Goal: Navigation & Orientation: Find specific page/section

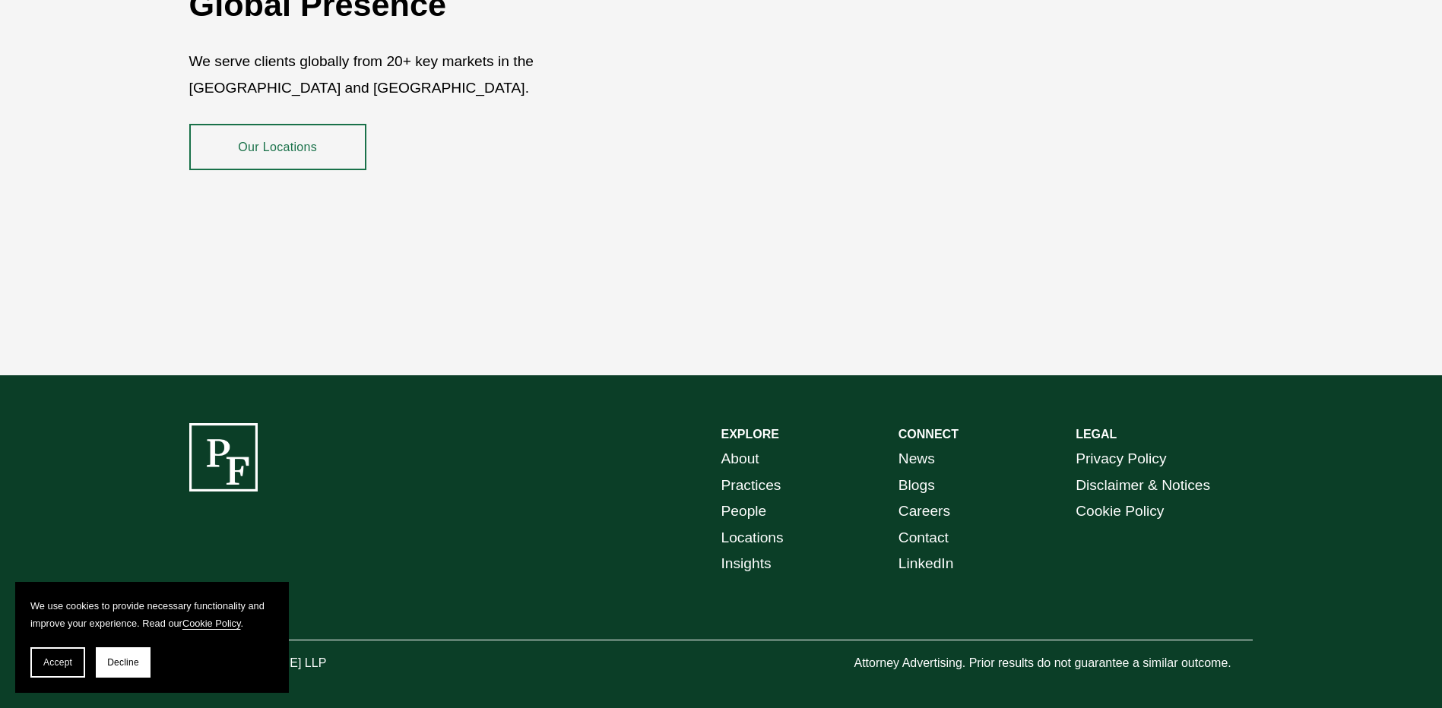
scroll to position [2780, 0]
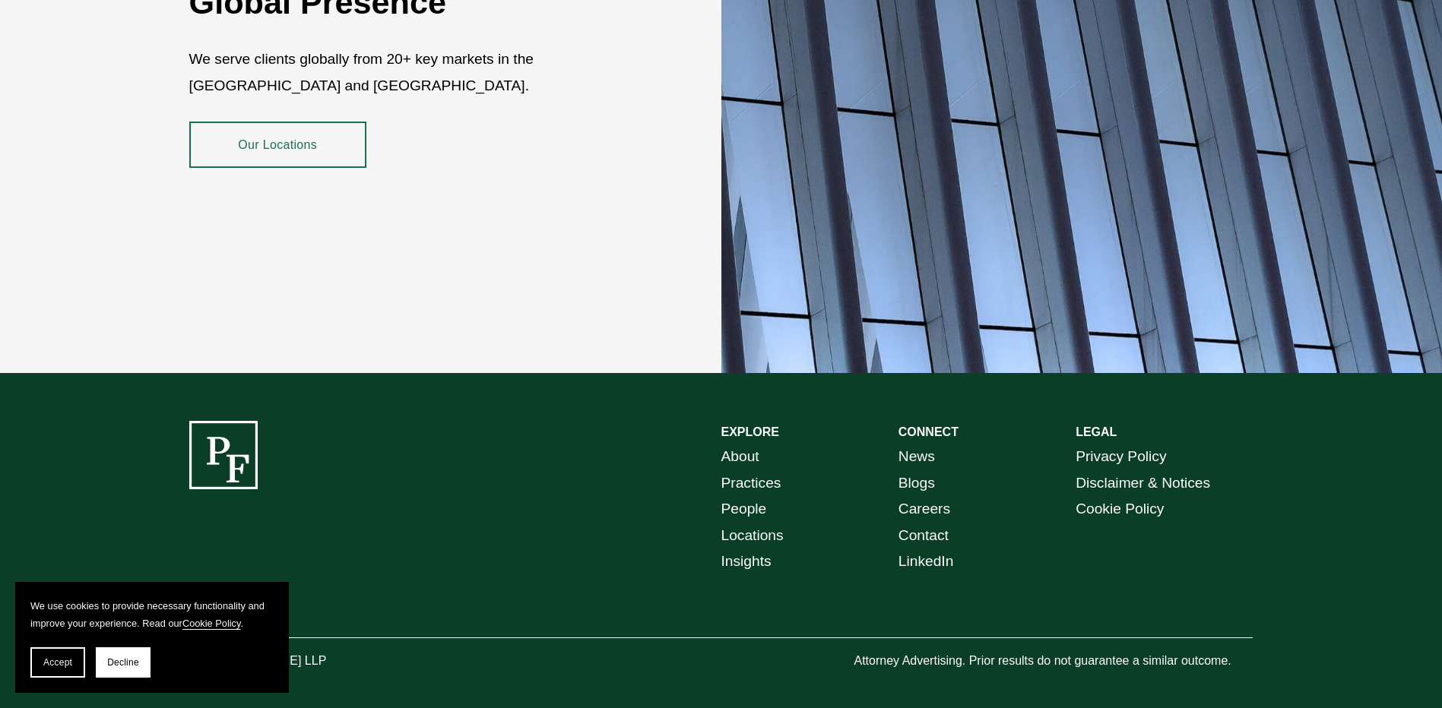
click at [752, 444] on link "About" at bounding box center [740, 457] width 38 height 27
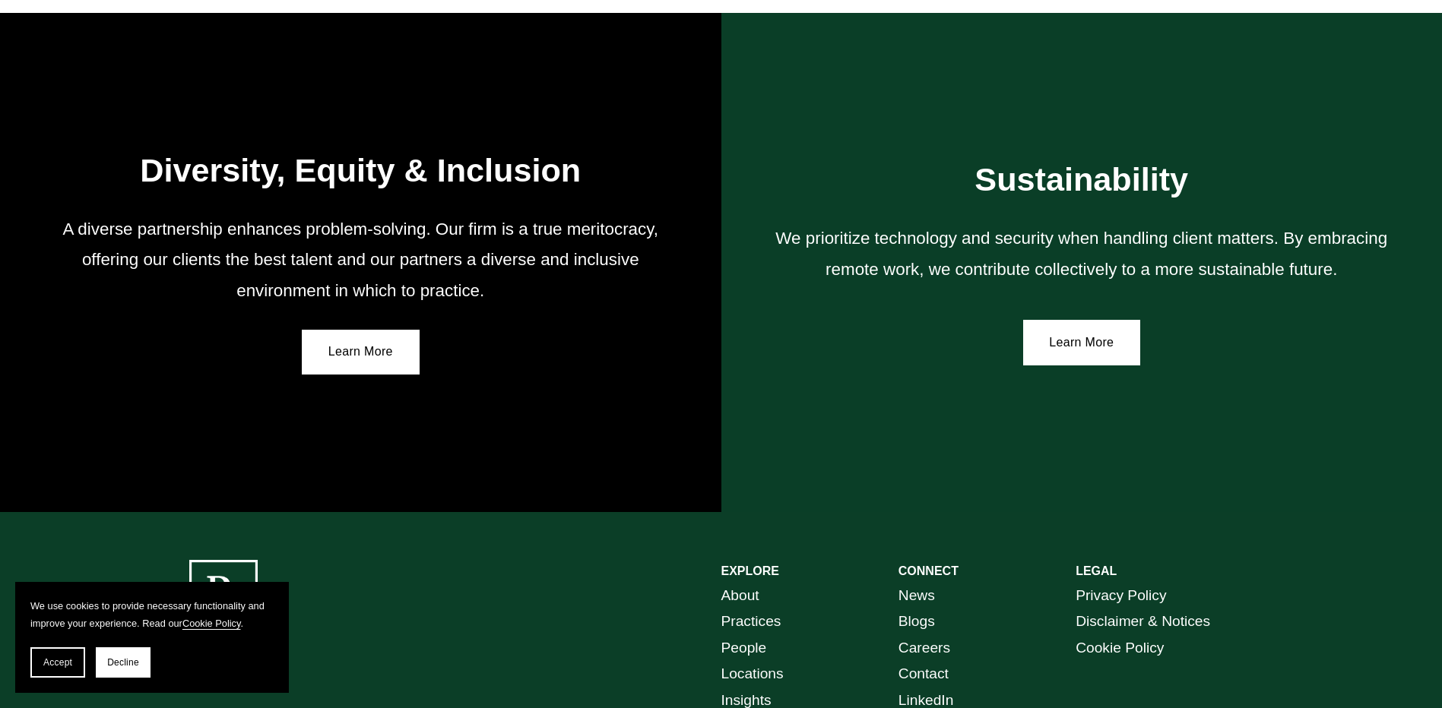
scroll to position [2788, 0]
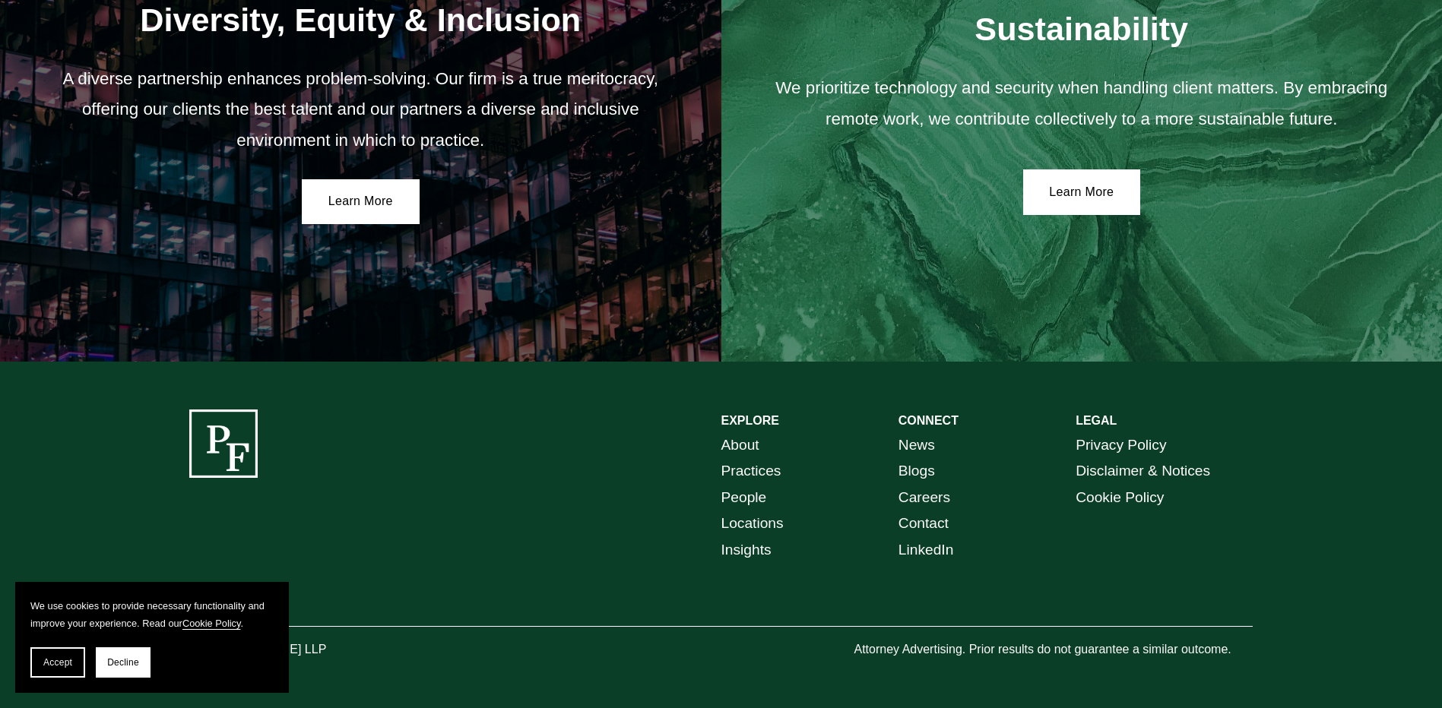
click at [743, 489] on link "People" at bounding box center [744, 498] width 46 height 27
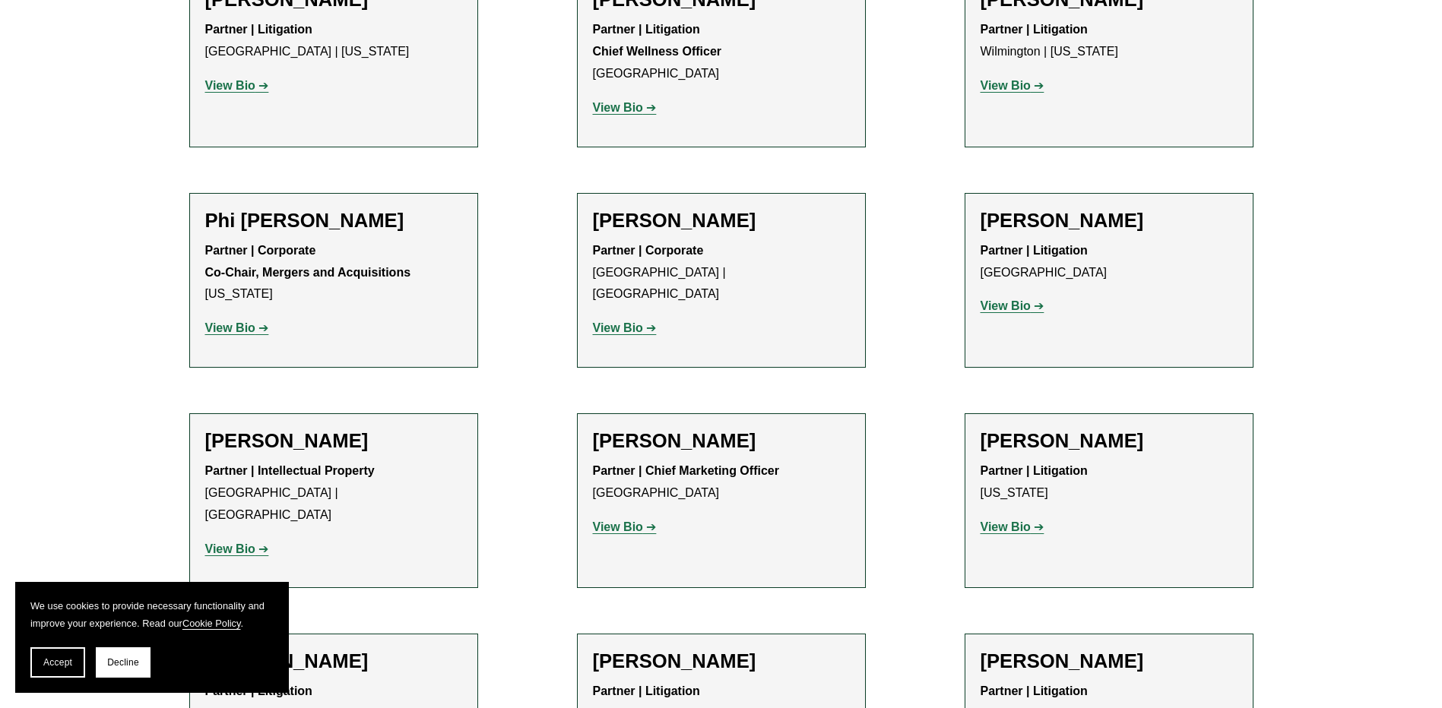
scroll to position [12693, 0]
